Goal: Information Seeking & Learning: Learn about a topic

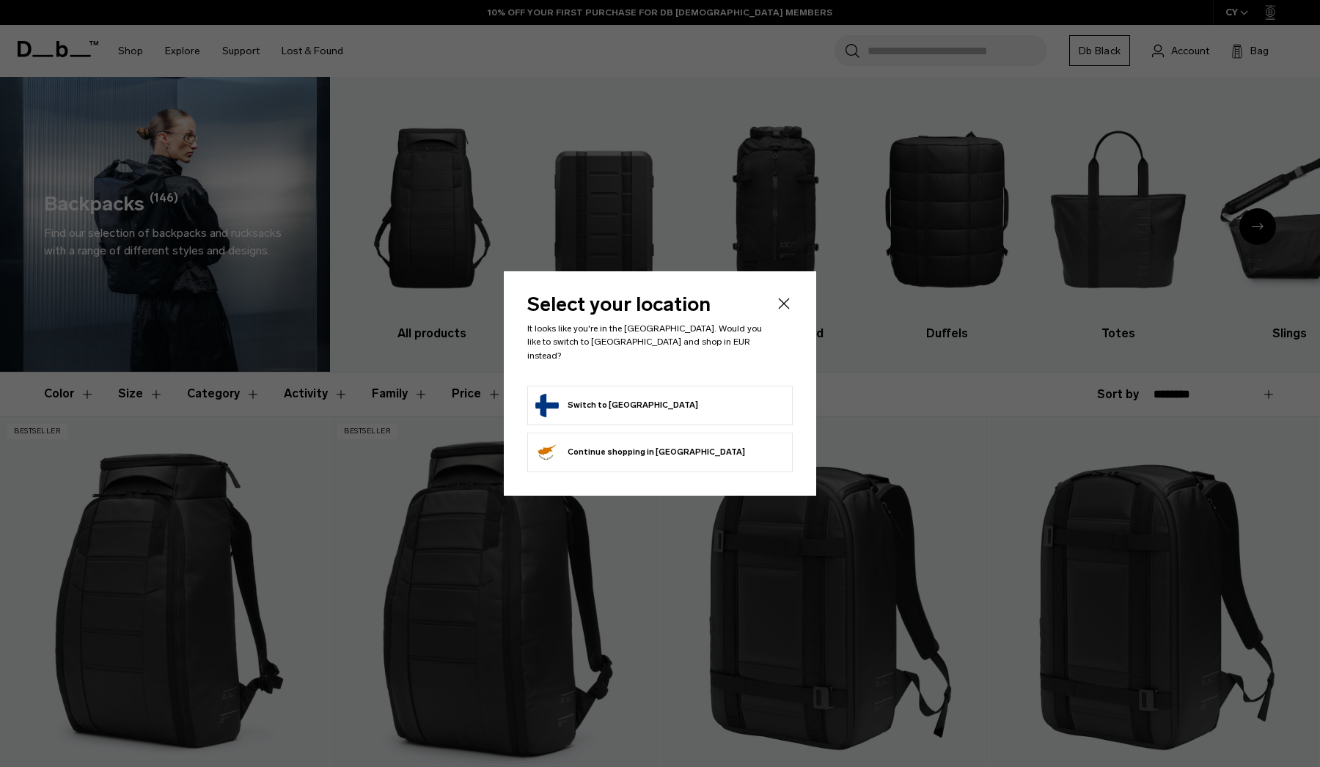
click at [0, 0] on div at bounding box center [0, 0] width 0 height 0
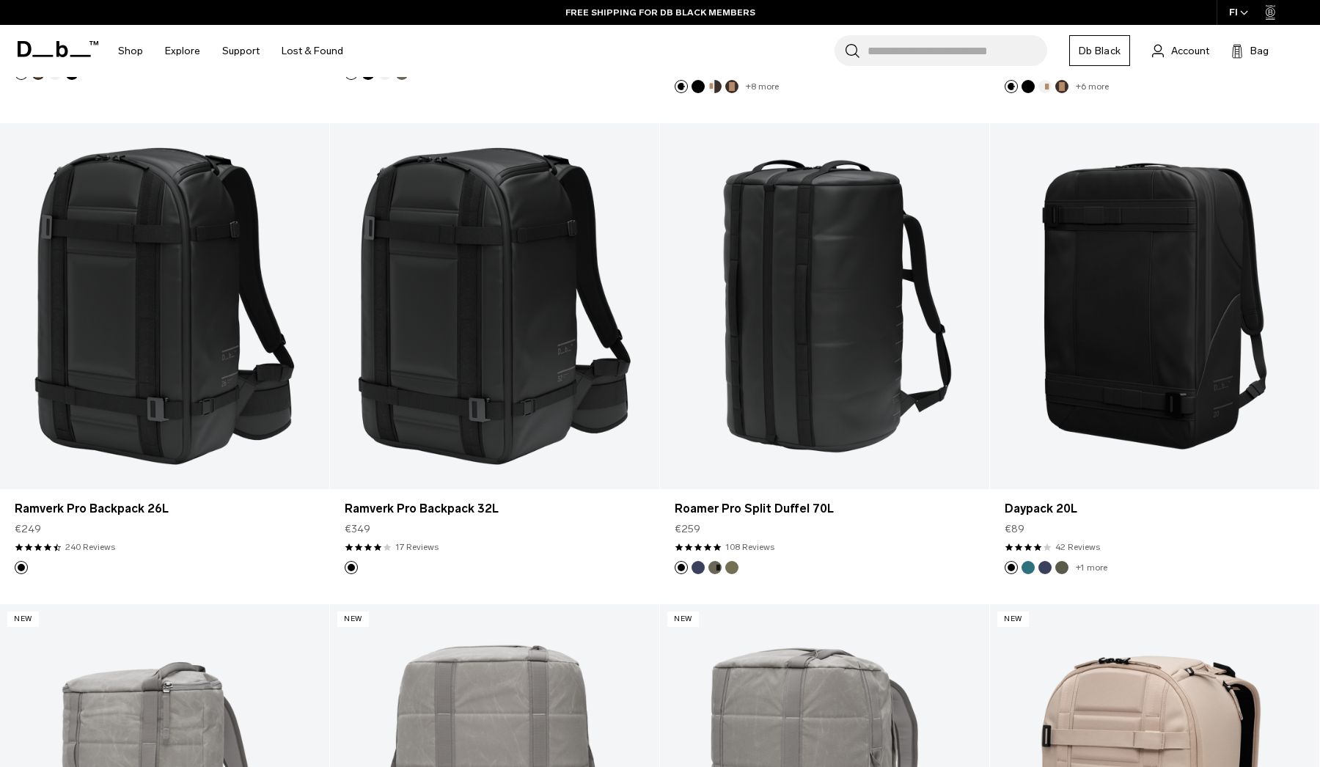
scroll to position [2212, 0]
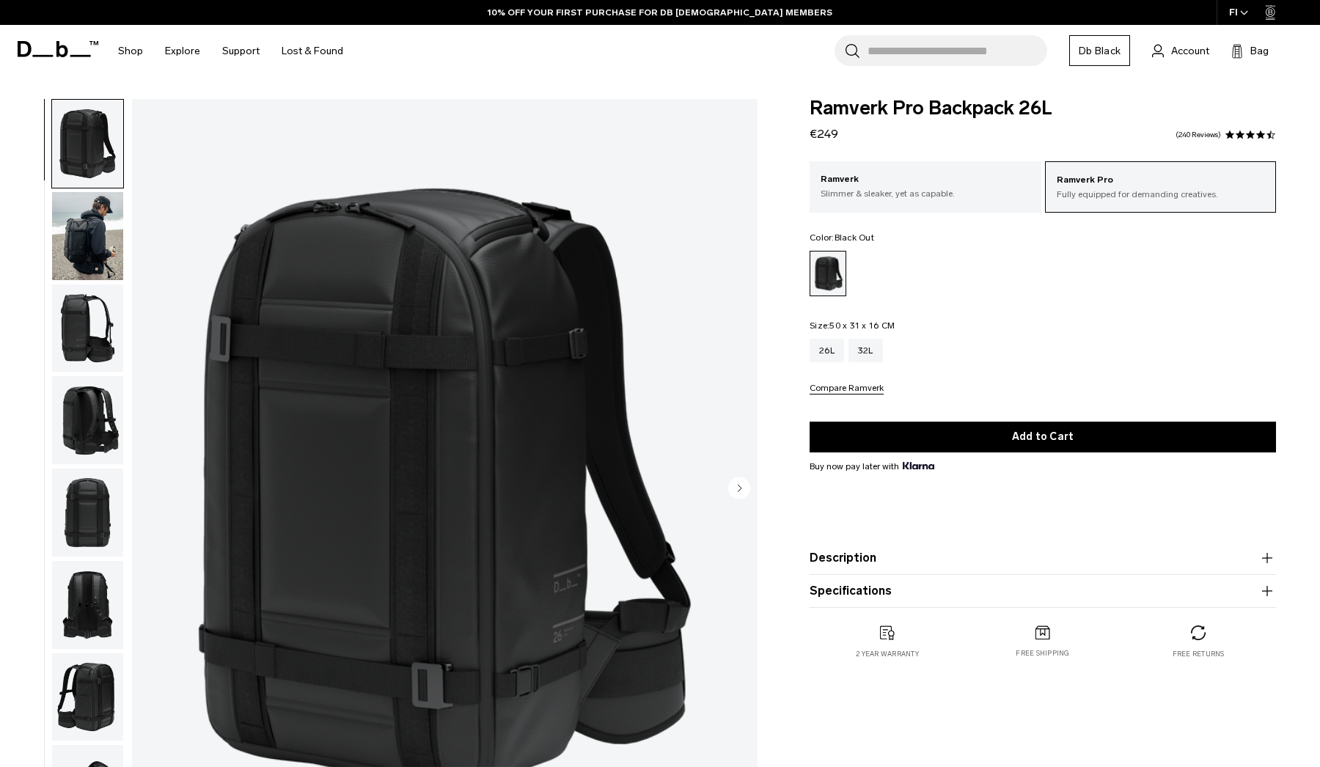
scroll to position [49, 0]
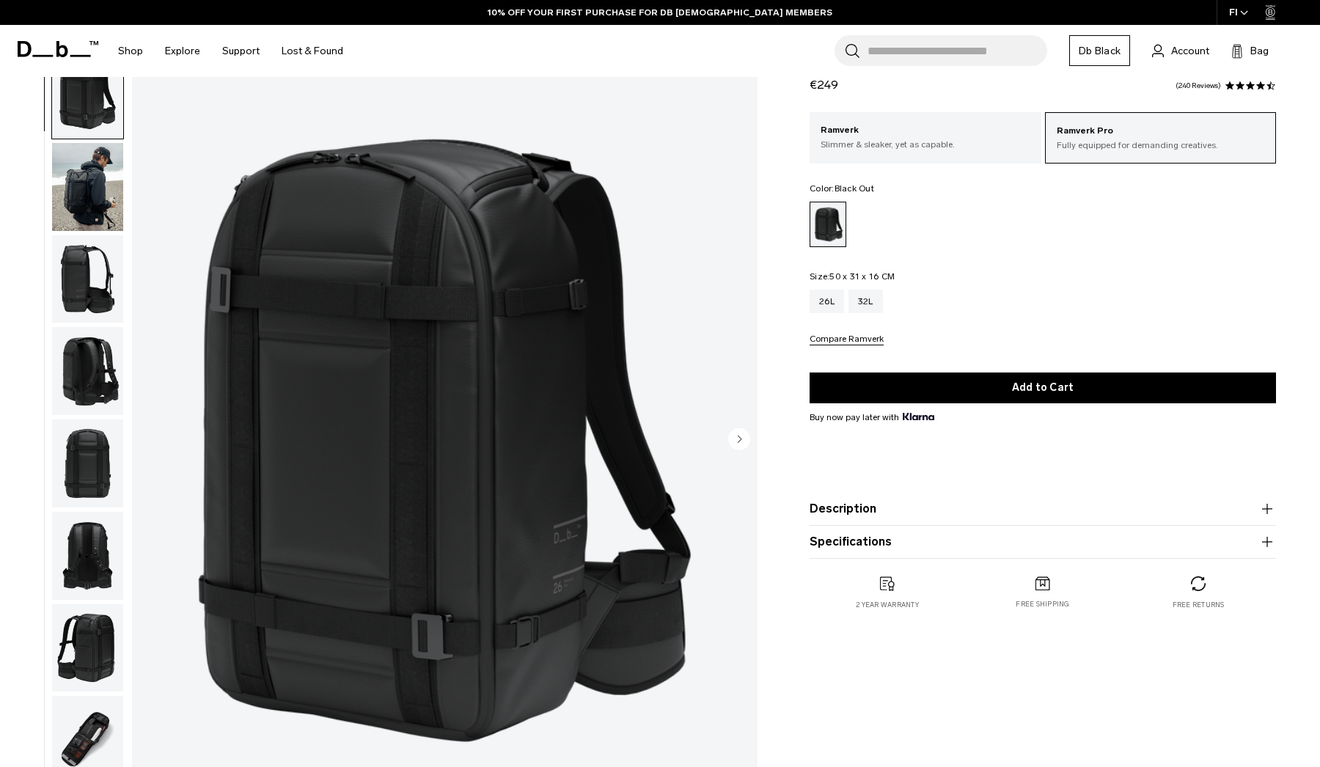
click at [80, 166] on img "button" at bounding box center [87, 187] width 71 height 88
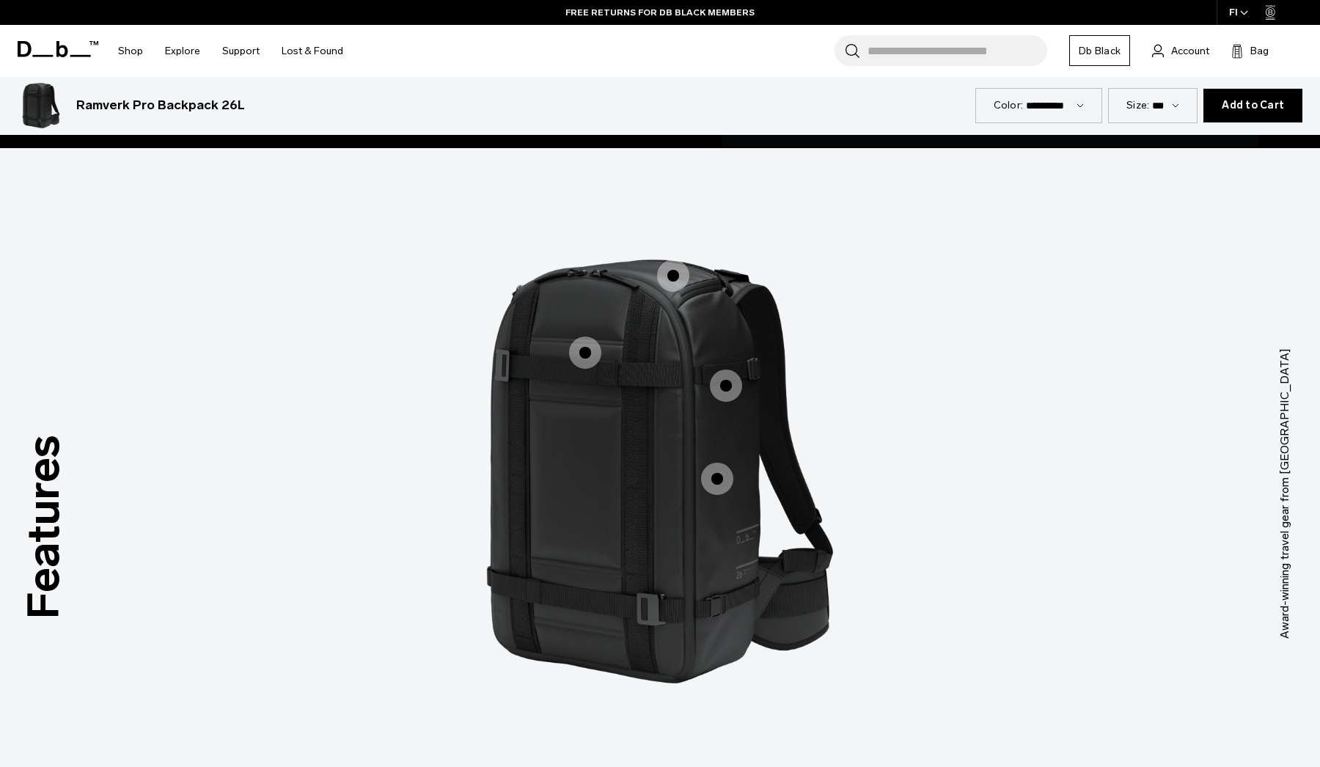
scroll to position [1281, 0]
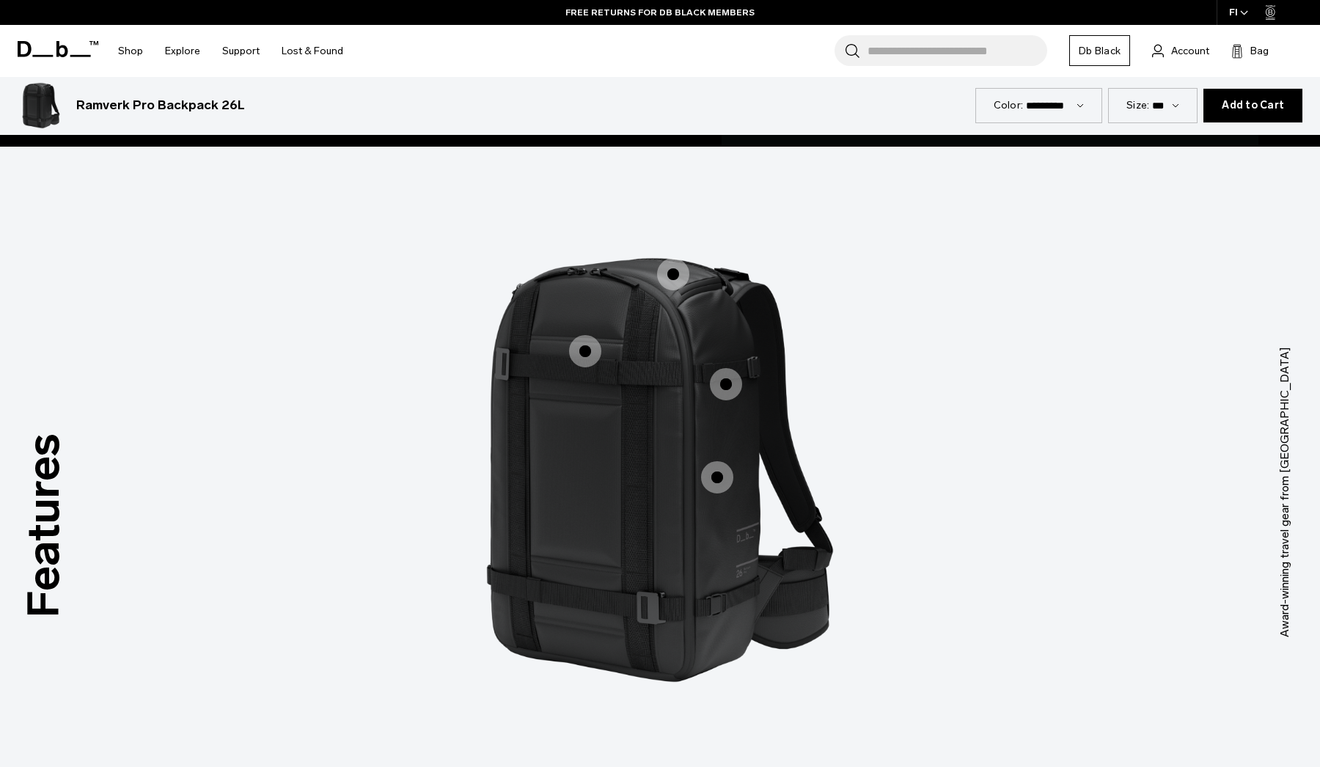
click at [591, 348] on span "1 / 3" at bounding box center [585, 351] width 32 height 32
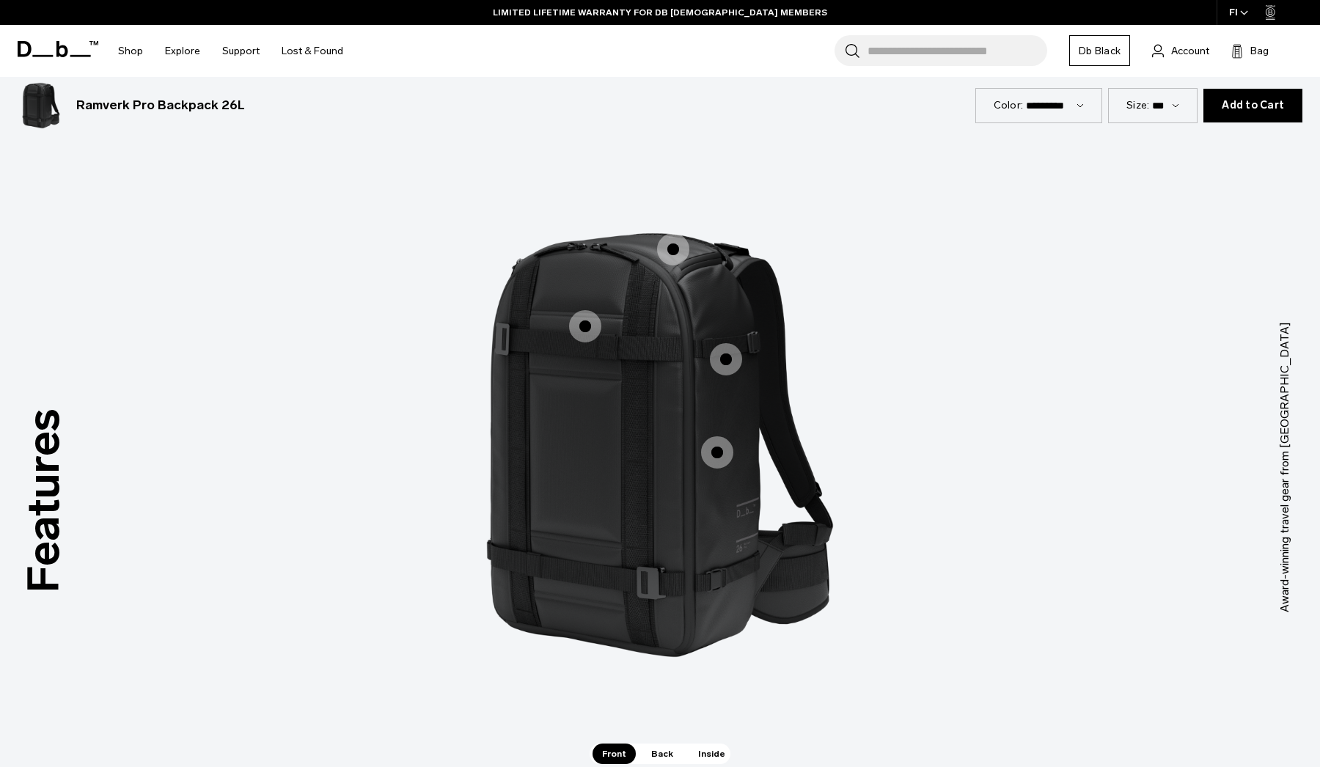
scroll to position [1306, 0]
click at [714, 455] on span "1 / 3" at bounding box center [717, 452] width 32 height 32
click at [721, 456] on span "1 / 3" at bounding box center [717, 452] width 32 height 32
click at [725, 349] on span "1 / 3" at bounding box center [726, 359] width 32 height 32
click at [725, 352] on span "1 / 3" at bounding box center [726, 359] width 32 height 32
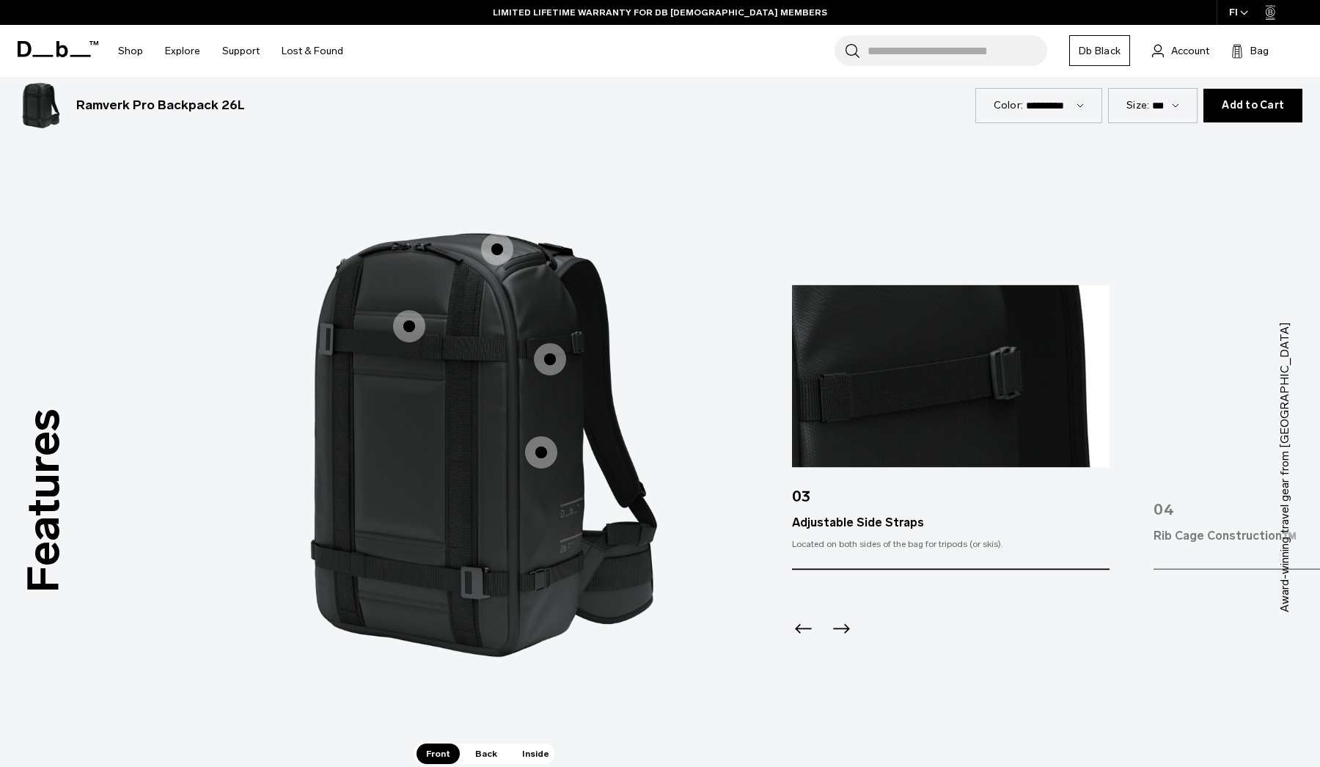
click at [406, 324] on span "1 / 3" at bounding box center [409, 326] width 32 height 32
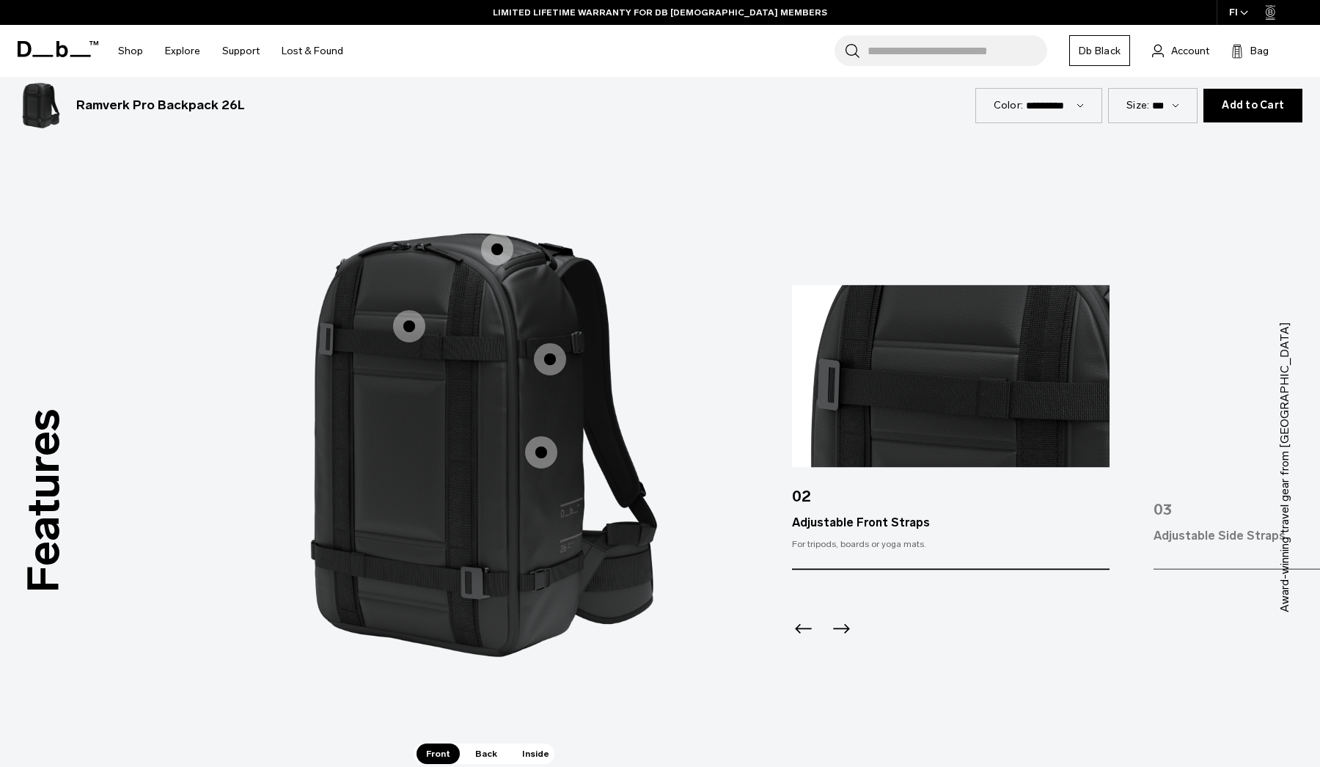
click at [406, 324] on span "1 / 3" at bounding box center [409, 326] width 32 height 32
click at [495, 245] on span "1 / 3" at bounding box center [497, 249] width 32 height 32
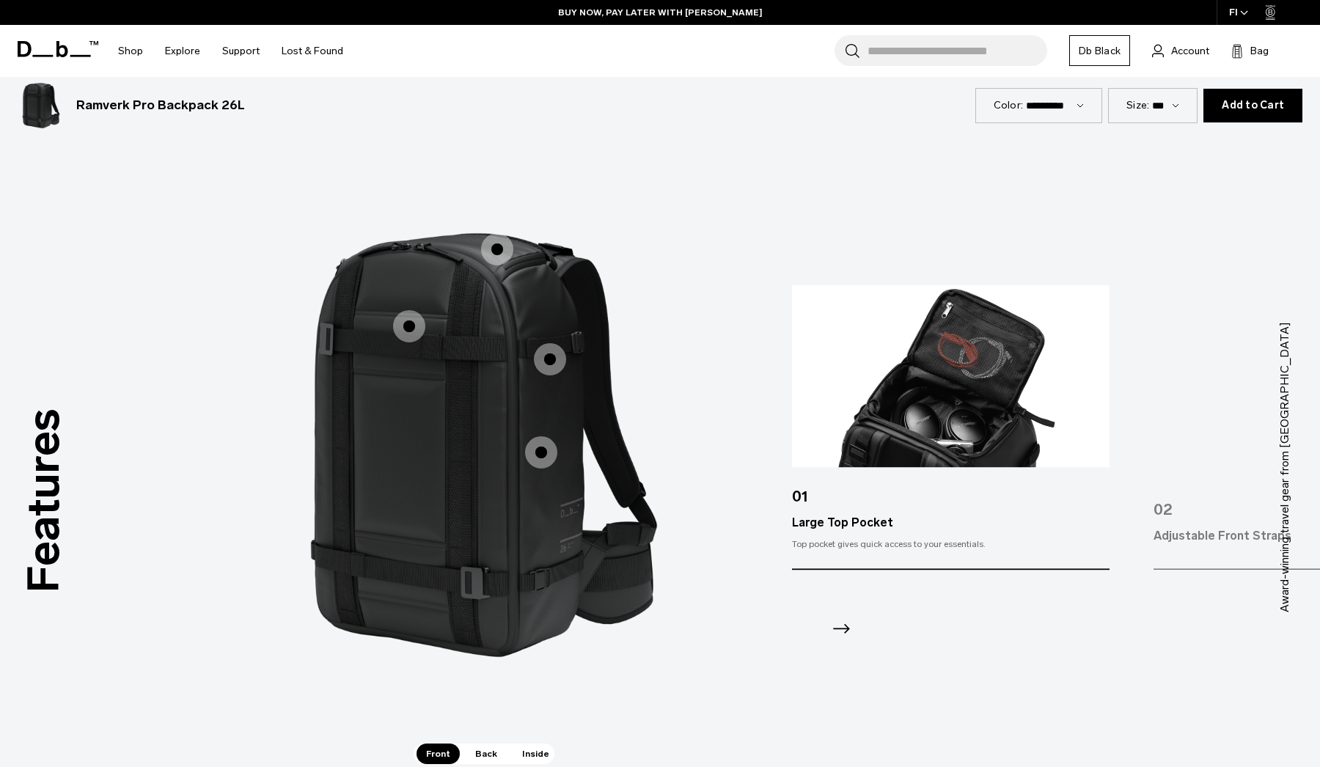
click at [550, 453] on span "1 / 3" at bounding box center [541, 452] width 32 height 32
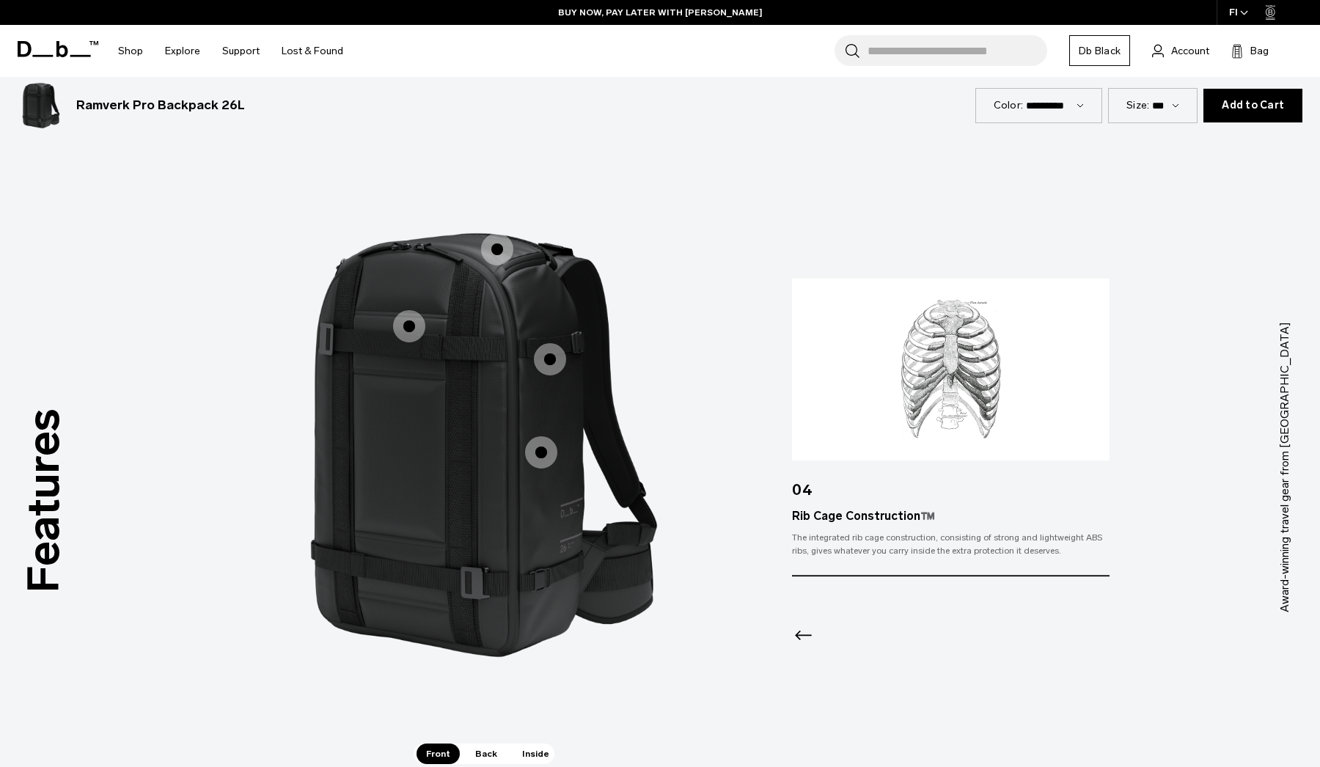
click at [550, 453] on span "1 / 3" at bounding box center [541, 452] width 32 height 32
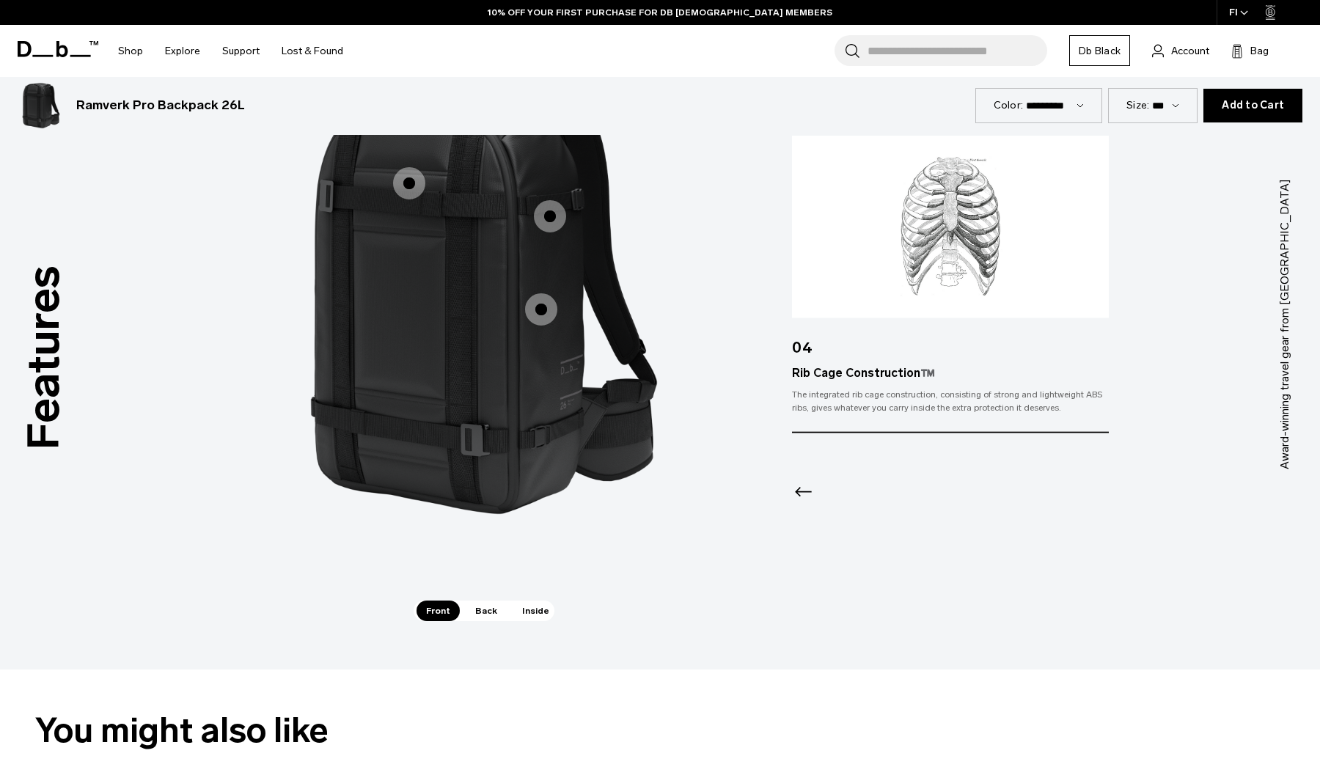
scroll to position [1452, 0]
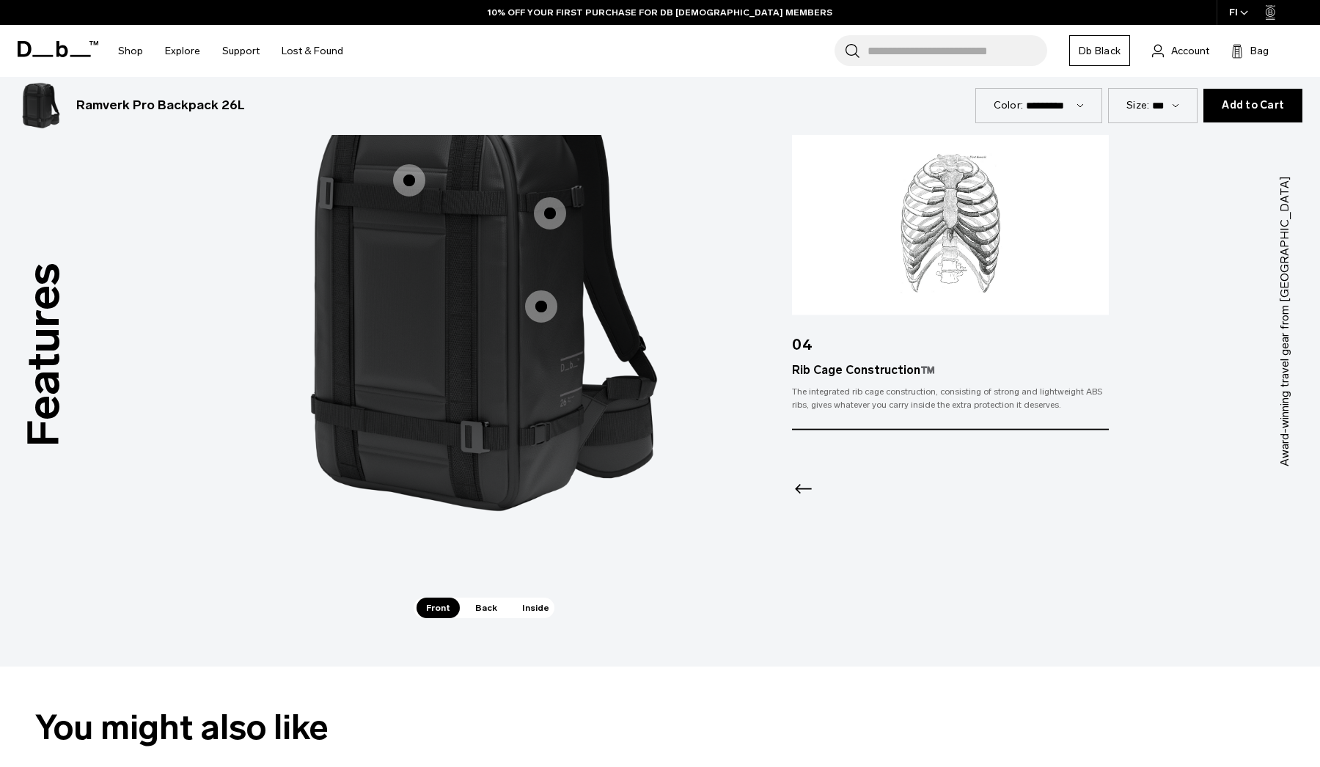
click at [478, 612] on span "Back" at bounding box center [486, 608] width 41 height 21
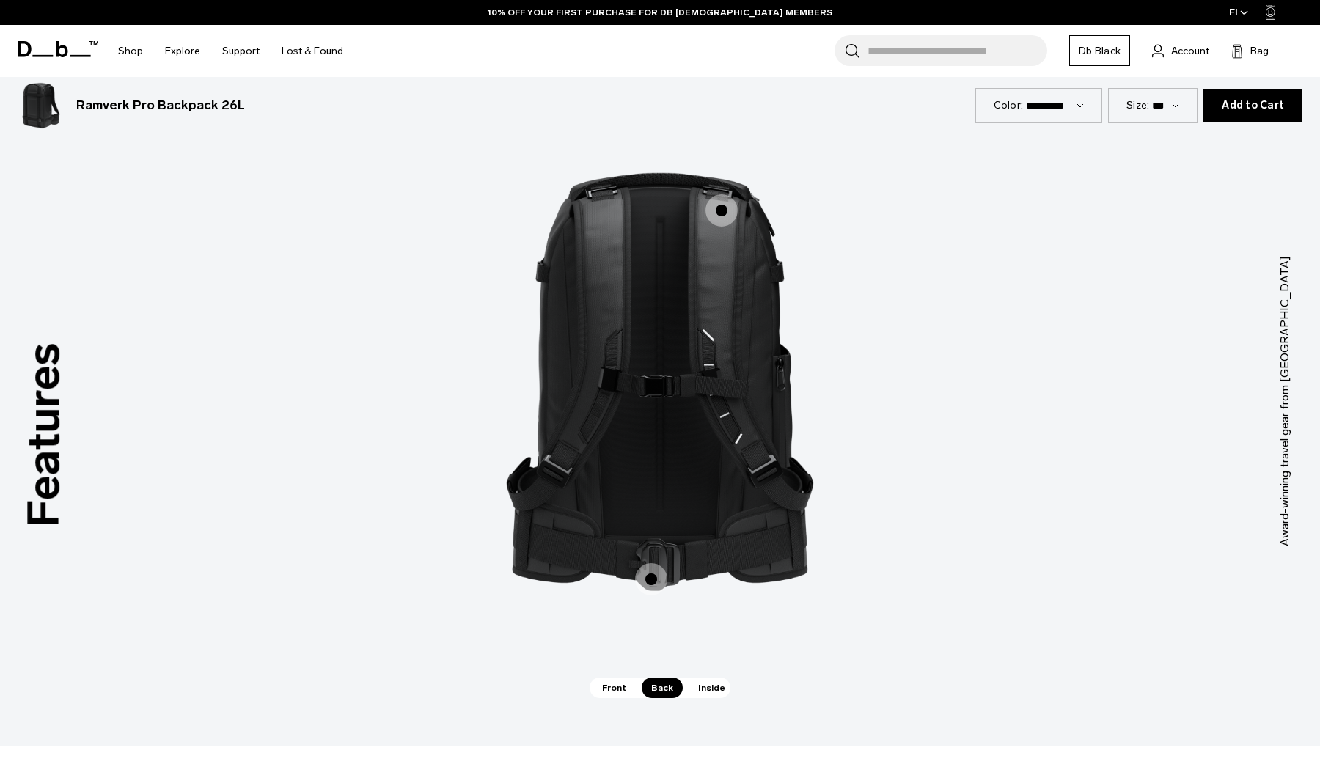
scroll to position [1392, 0]
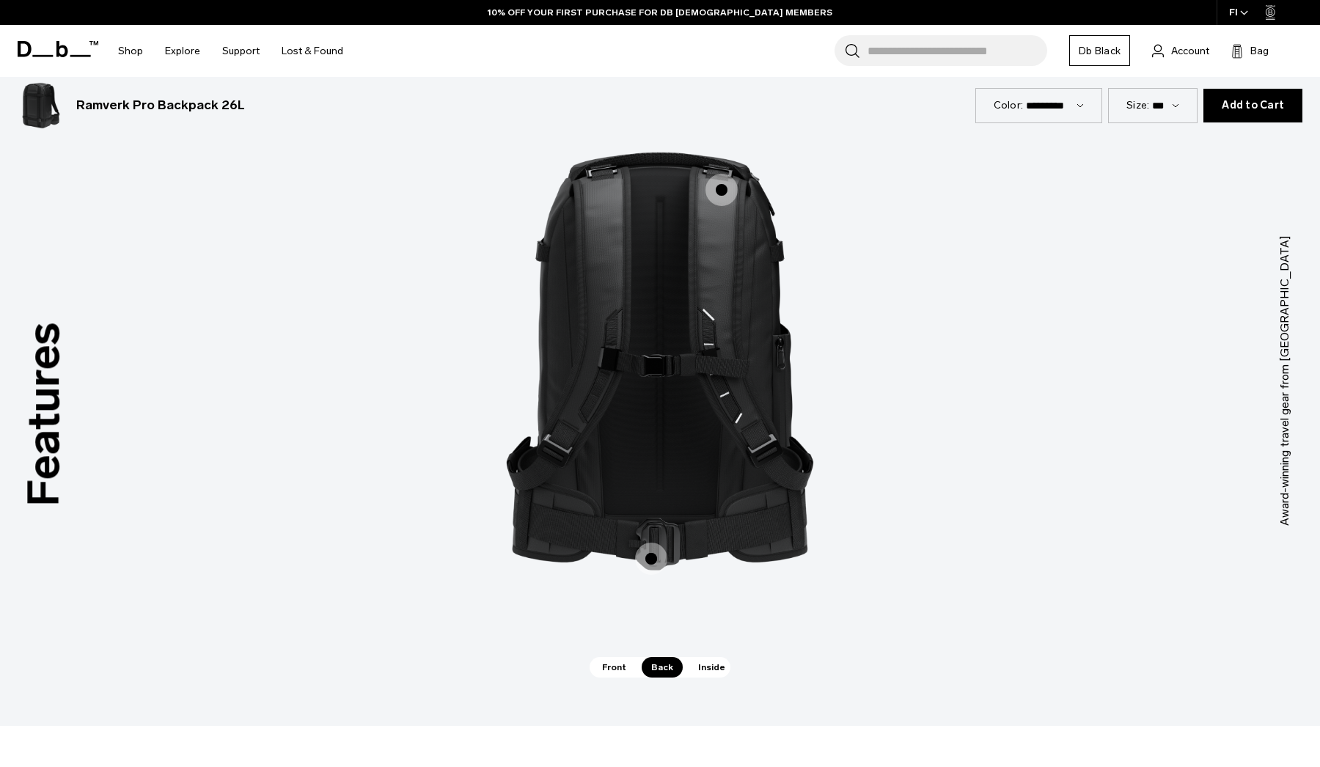
click at [707, 664] on span "Inside" at bounding box center [712, 667] width 46 height 21
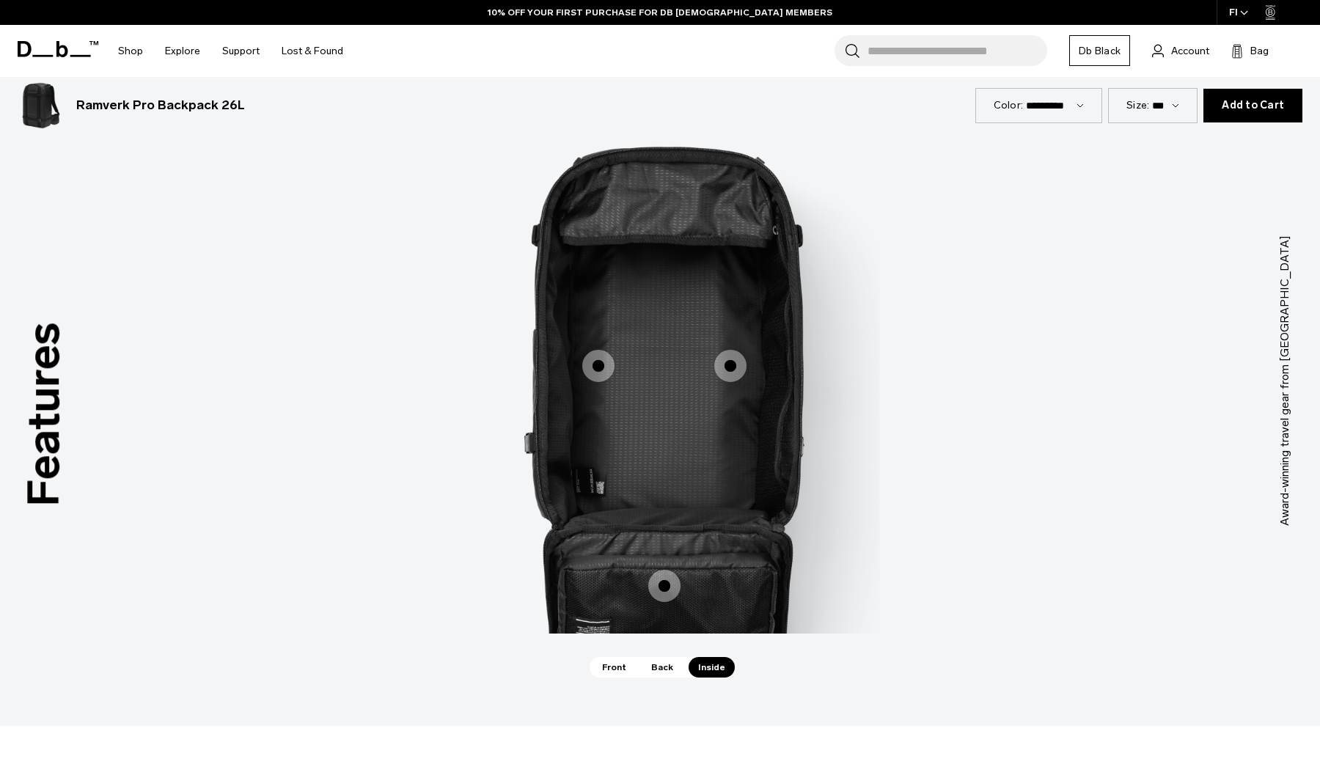
scroll to position [1353, 0]
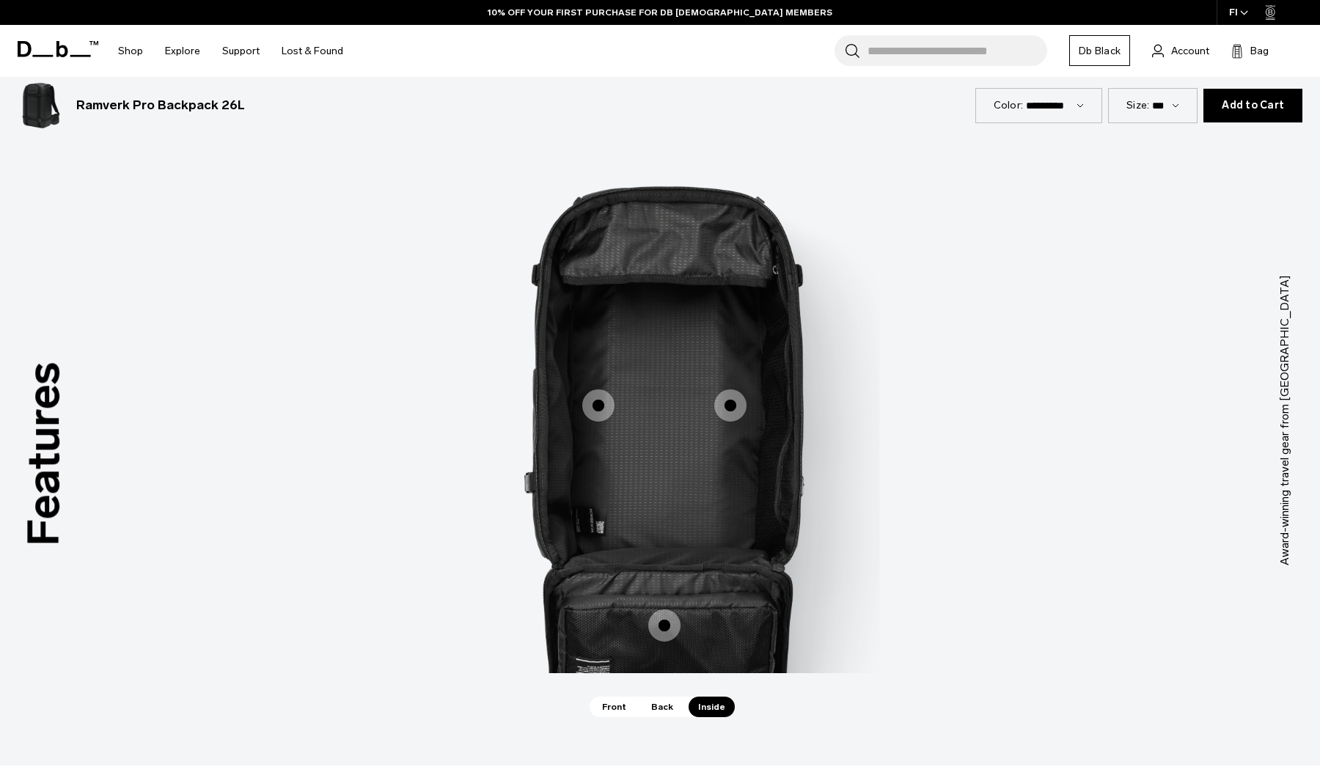
click at [730, 403] on span "3 / 3" at bounding box center [730, 406] width 32 height 32
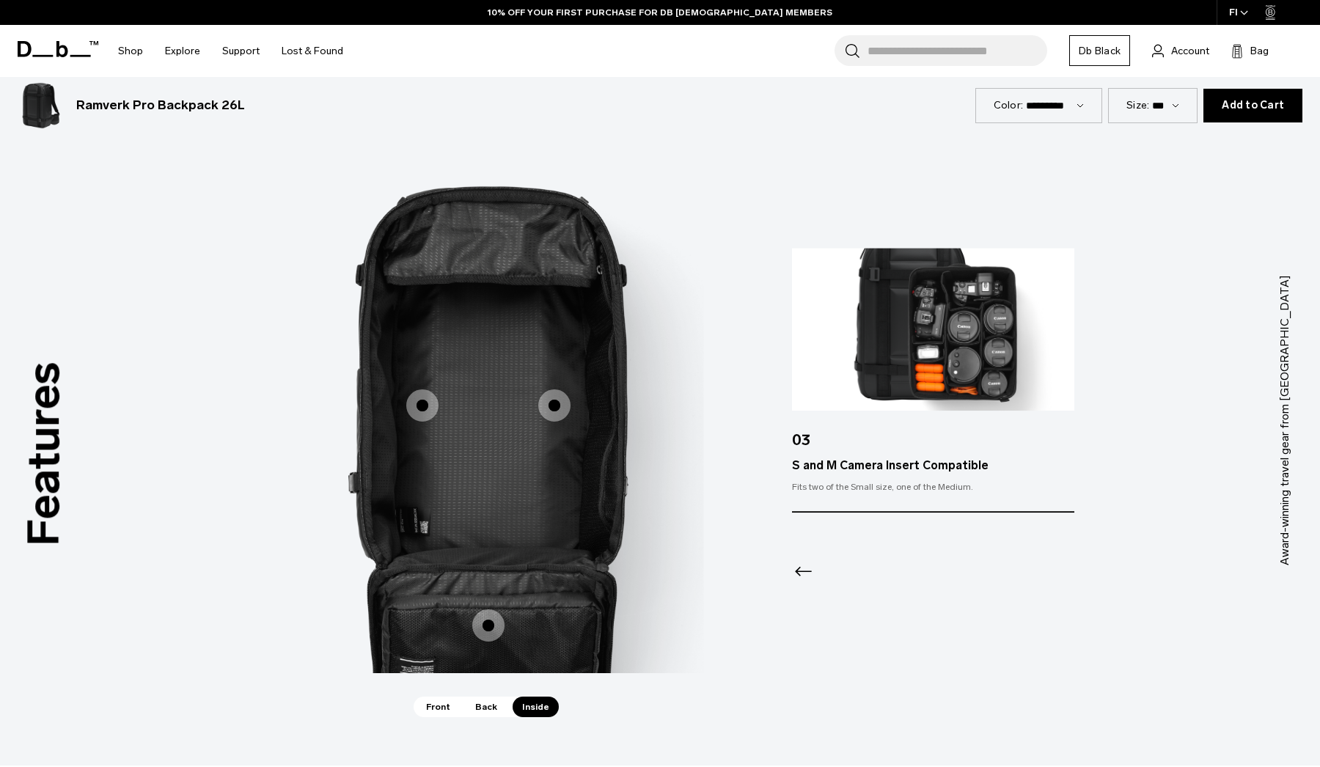
click at [704, 403] on img "3 / 3" at bounding box center [484, 398] width 440 height 550
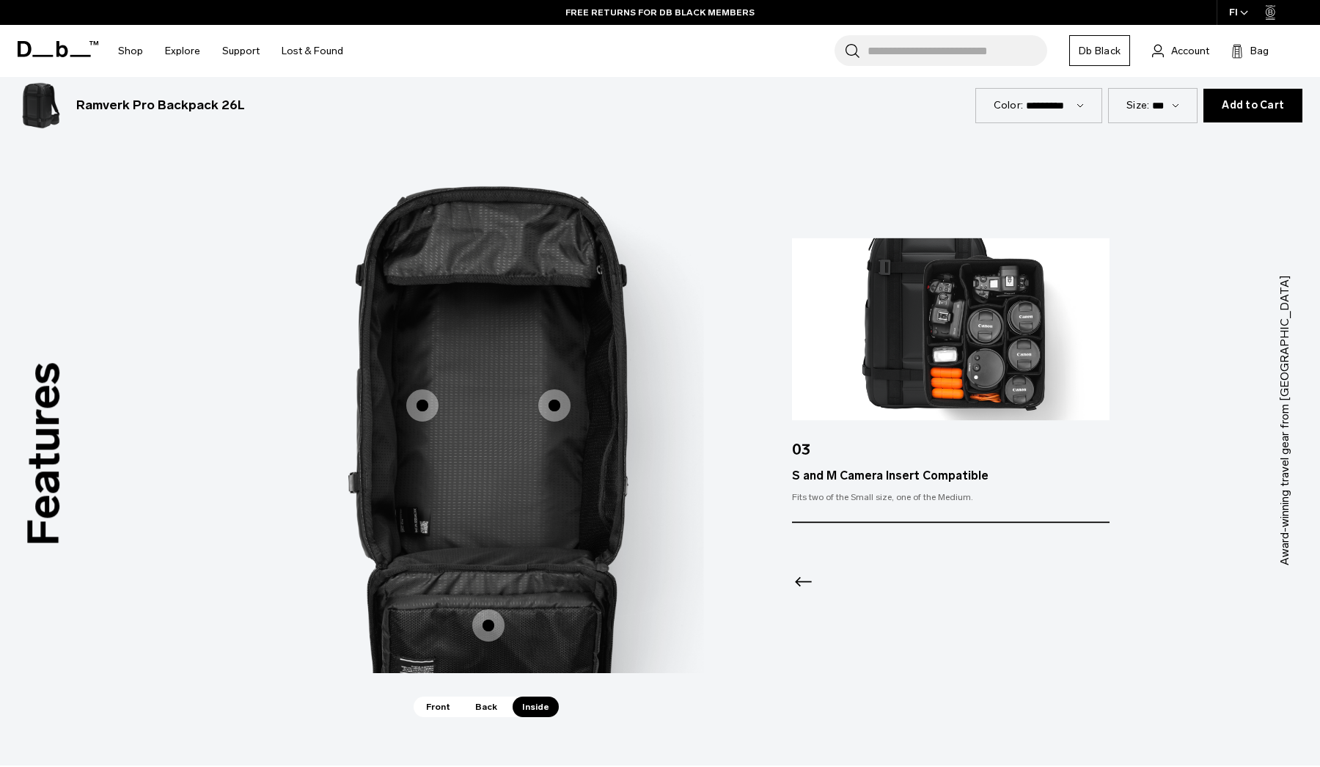
click at [426, 409] on span "3 / 3" at bounding box center [422, 406] width 32 height 32
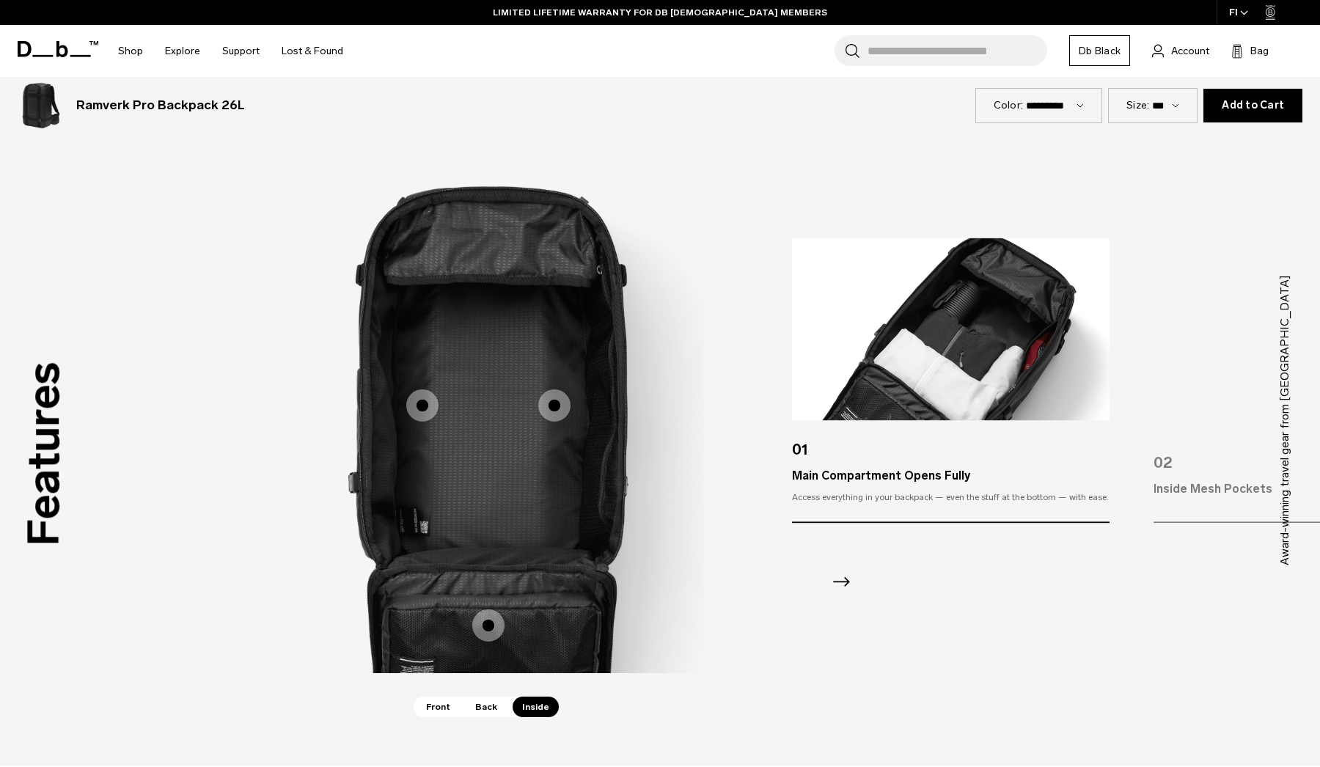
click at [564, 410] on span "3 / 3" at bounding box center [554, 406] width 32 height 32
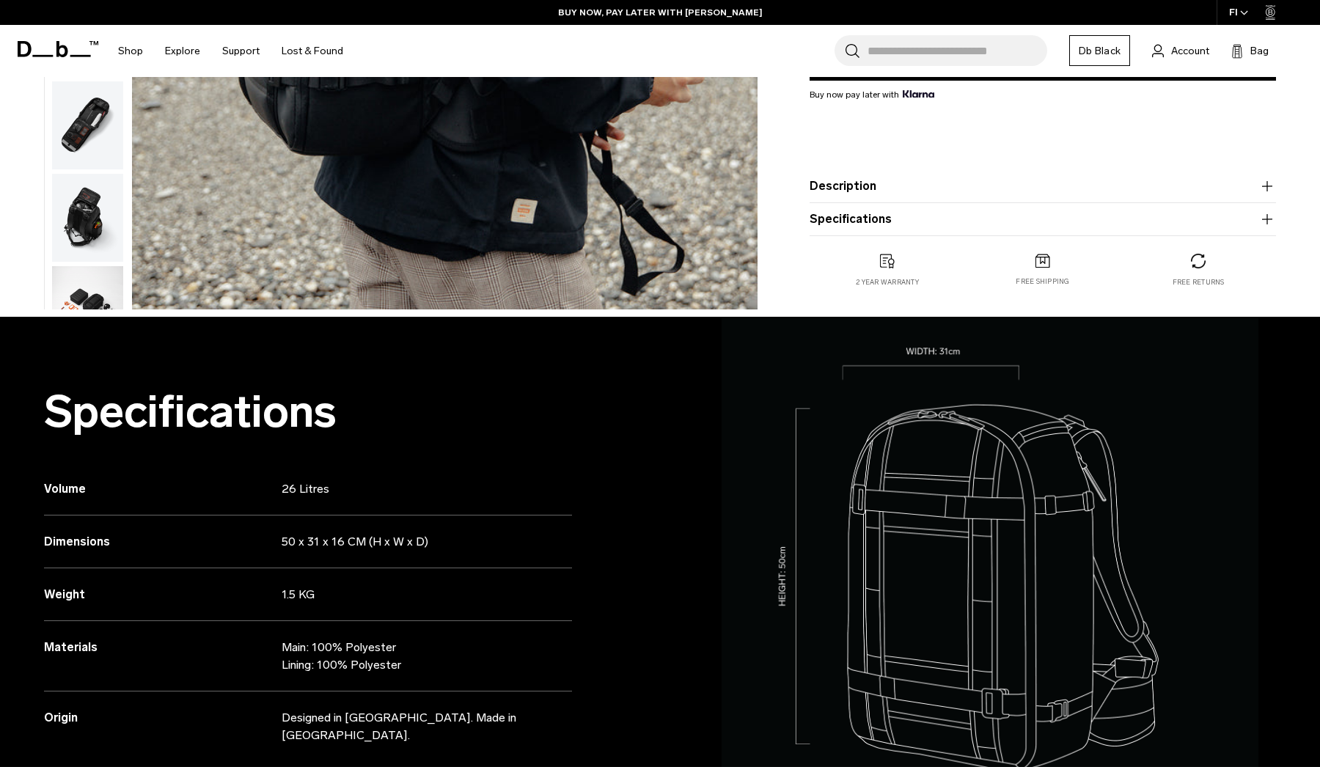
scroll to position [112, 0]
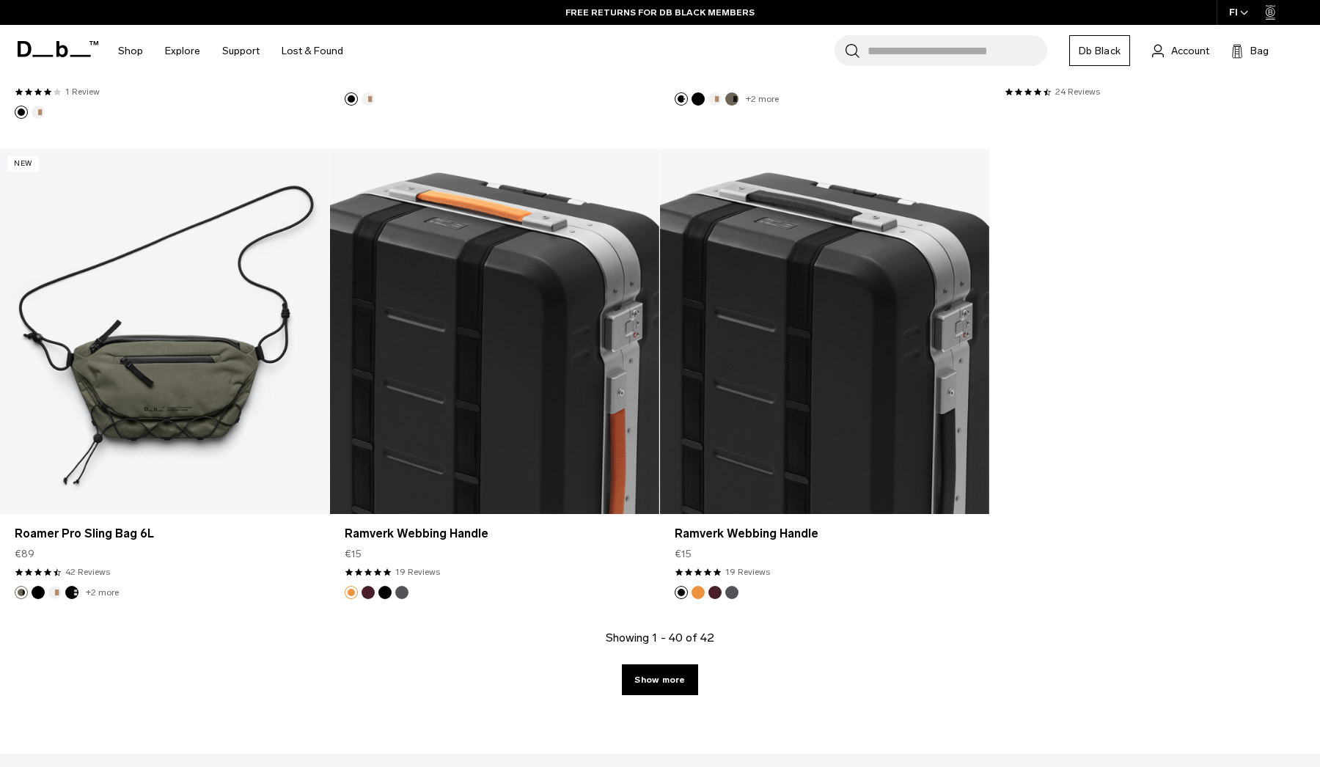
scroll to position [5081, 0]
